Goal: Task Accomplishment & Management: Complete application form

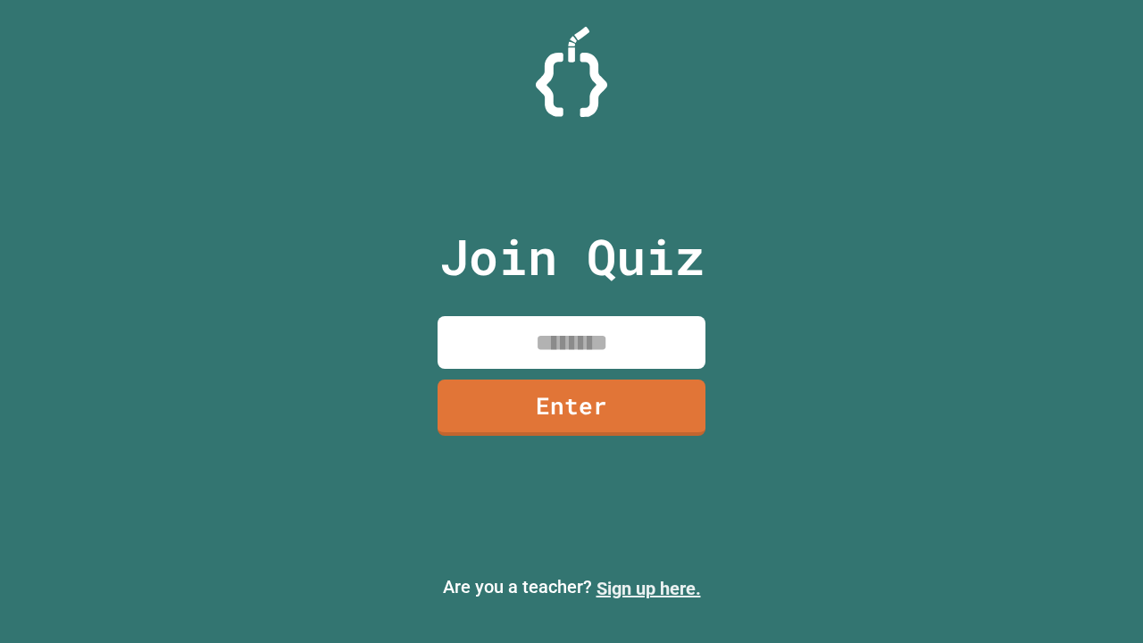
click at [648, 589] on link "Sign up here." at bounding box center [649, 588] width 104 height 21
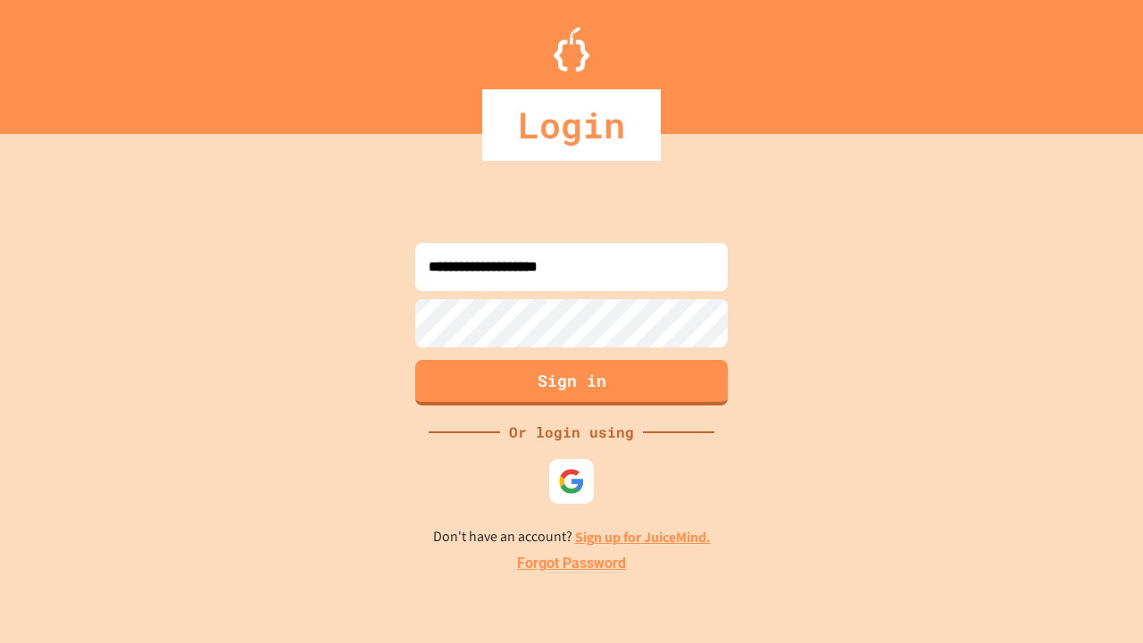
type input "**********"
